Goal: Find specific page/section: Find specific page/section

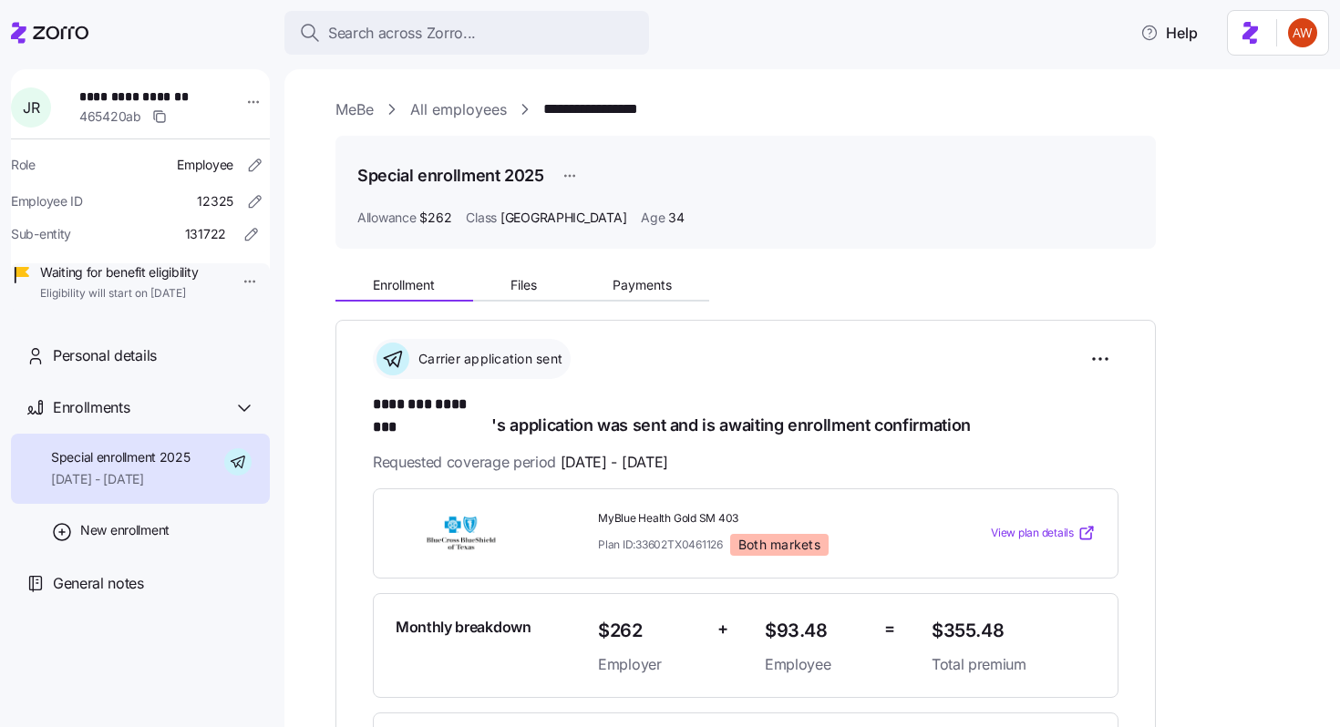
click at [353, 106] on link "MeBe" at bounding box center [354, 109] width 38 height 23
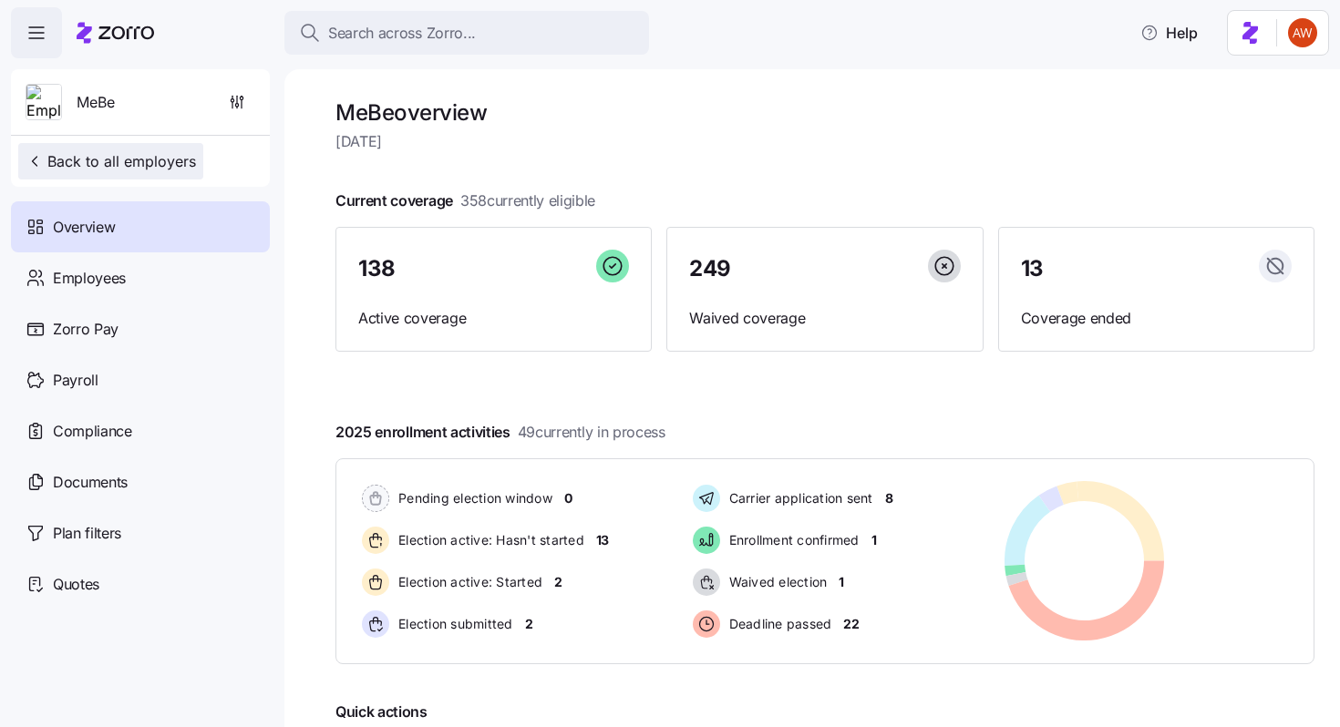
click at [159, 156] on span "Back to all employers" at bounding box center [111, 161] width 170 height 22
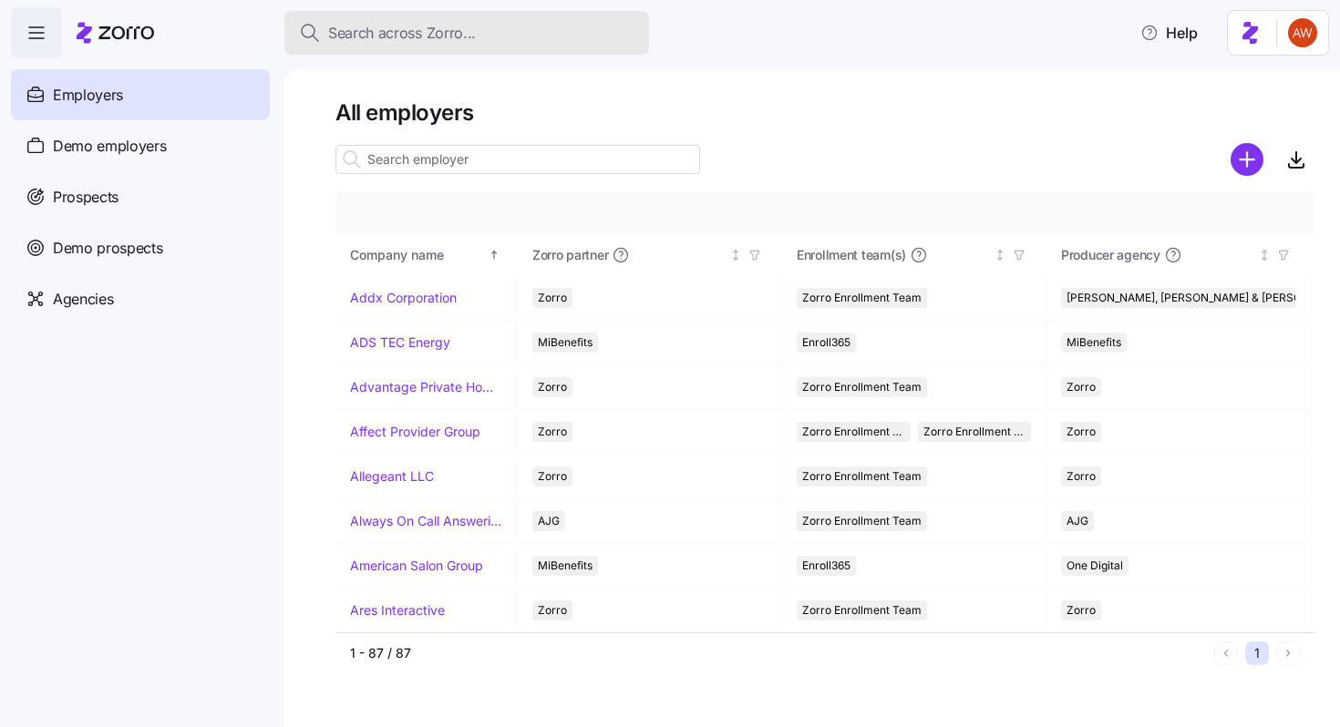
click at [385, 39] on span "Search across Zorro..." at bounding box center [402, 33] width 148 height 23
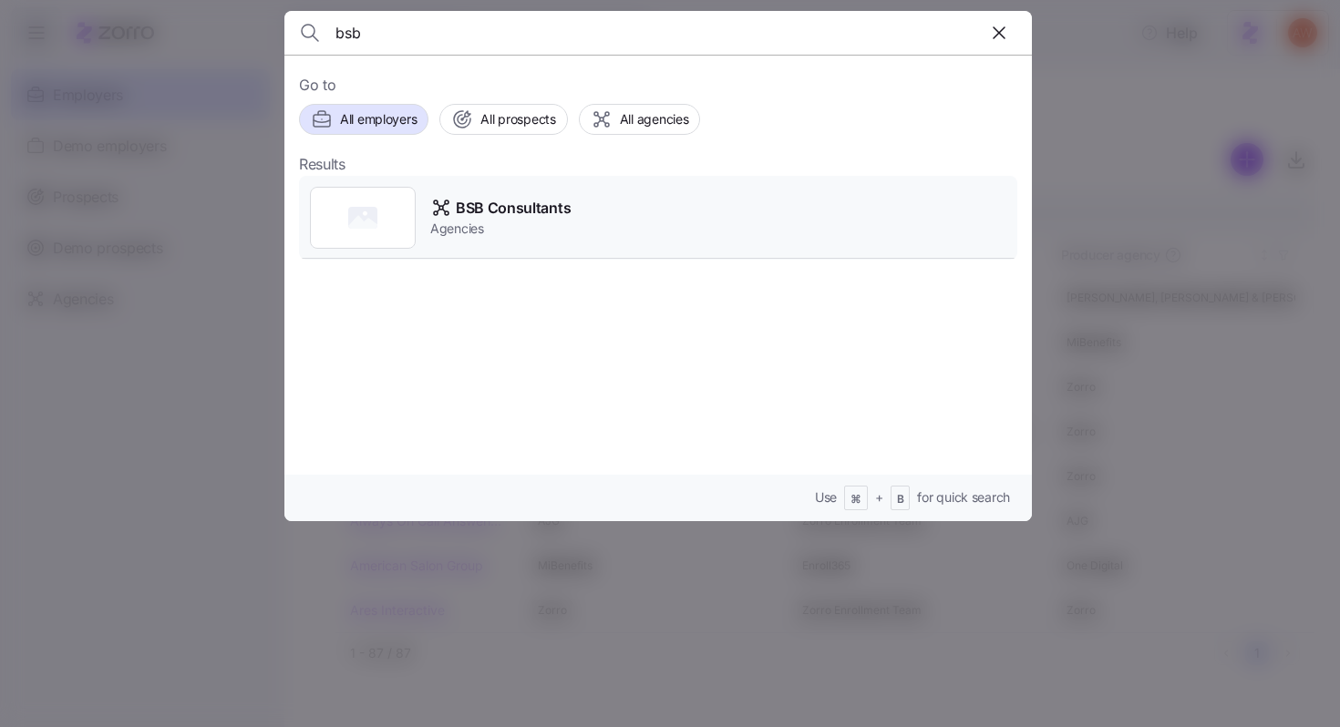
type input "bsb"
click at [528, 214] on span "BSB Consultants" at bounding box center [513, 208] width 115 height 23
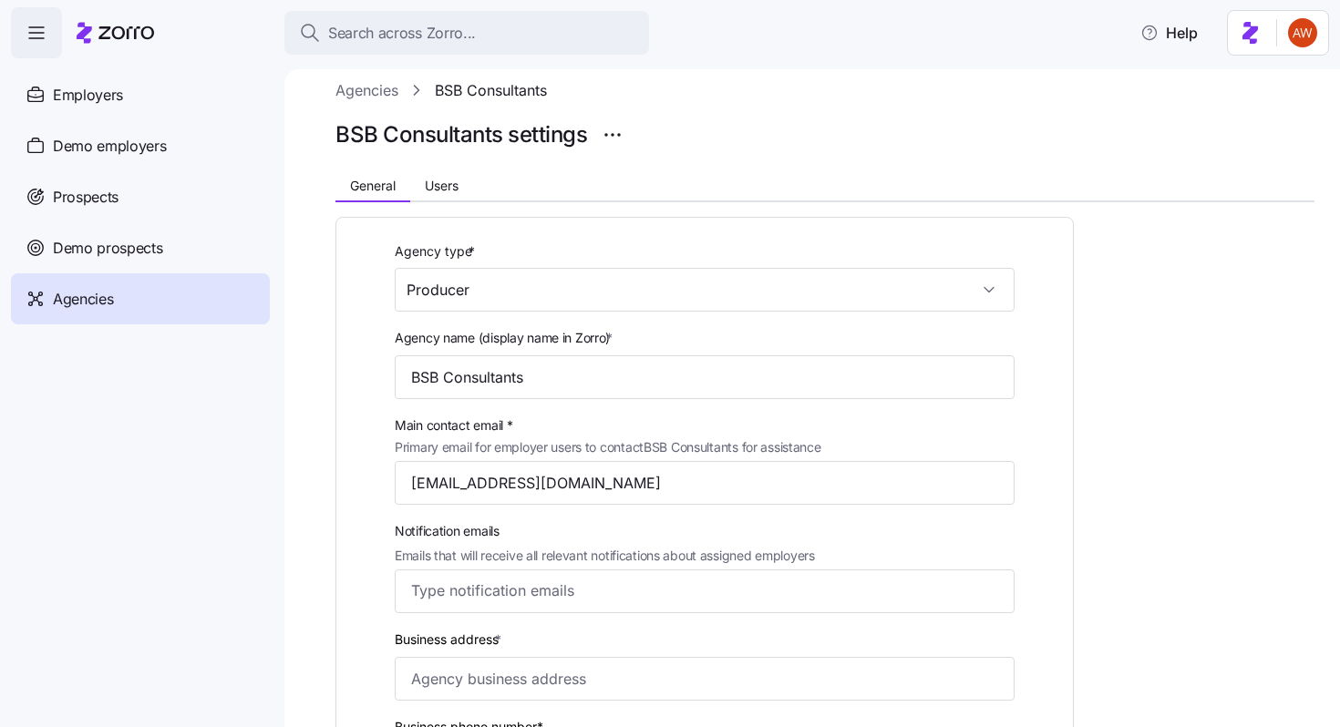
scroll to position [32, 0]
